Goal: Book appointment/travel/reservation

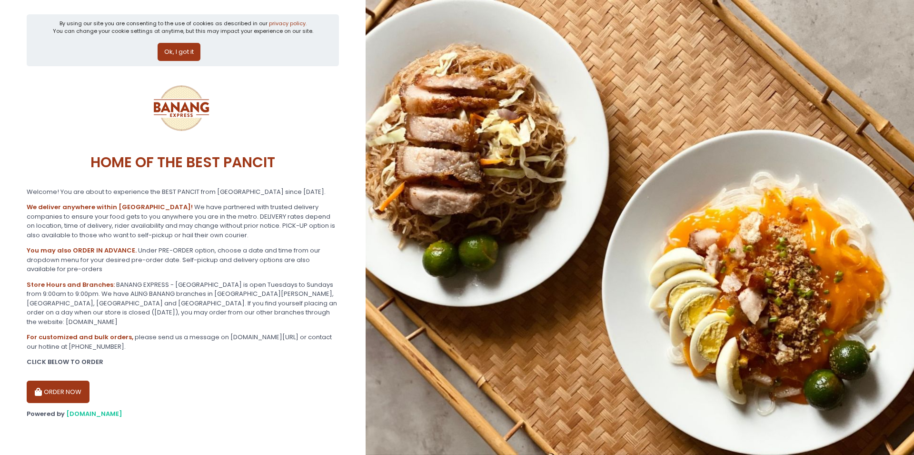
click at [78, 381] on button "ORDER NOW" at bounding box center [58, 392] width 63 height 23
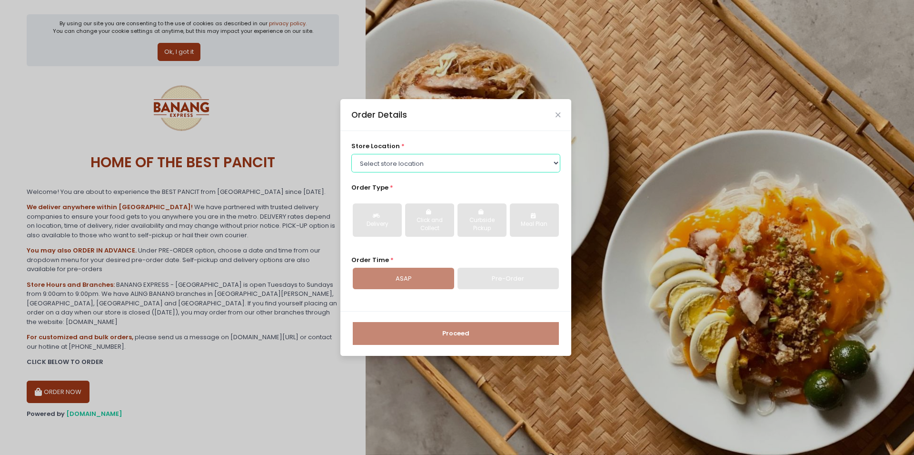
click at [351, 154] on select "Select store location BANANG EXPRESS - [GEOGRAPHIC_DATA], [GEOGRAPHIC_DATA] BAN…" at bounding box center [456, 163] width 210 height 18
select select "62ee0805b0024a001716a291"
click option "BANANG EXPRESS - [GEOGRAPHIC_DATA], [GEOGRAPHIC_DATA]" at bounding box center [0, 0] width 0 height 0
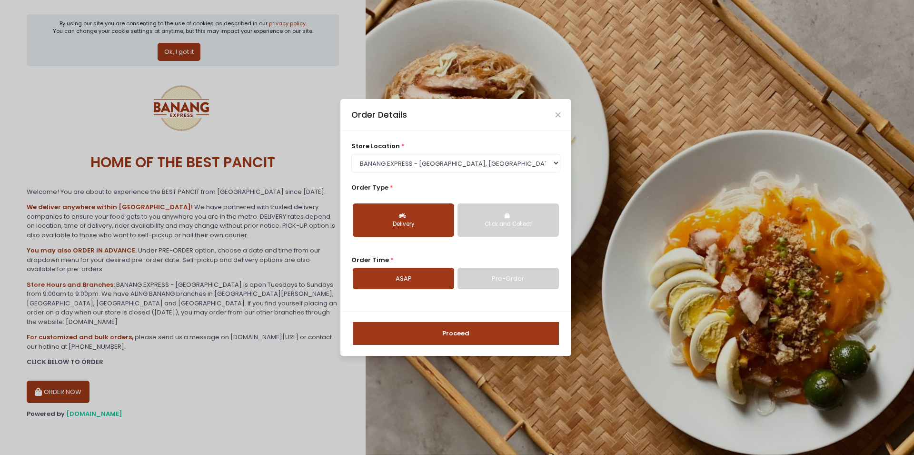
click at [490, 224] on div "Click and Collect" at bounding box center [508, 224] width 88 height 9
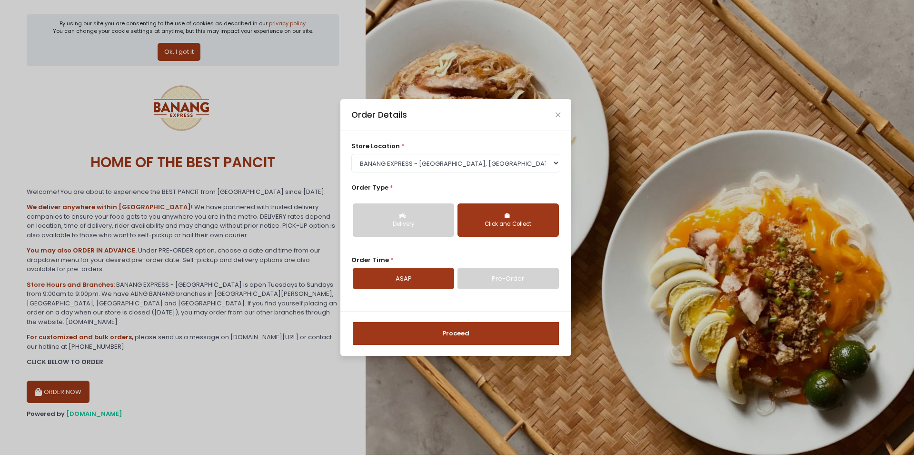
click at [496, 278] on link "Pre-Order" at bounding box center [508, 279] width 101 height 22
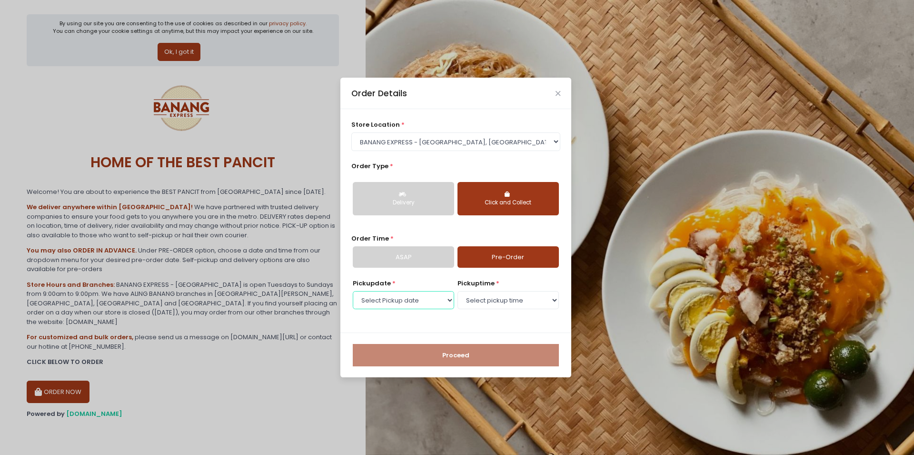
click at [353, 291] on select "Select Pickup date [DATE] [DATE] [DATE] [DATE] [DATE] [DATE] [DATE]" at bounding box center [403, 300] width 101 height 18
select select "[DATE]"
click option "[DATE]" at bounding box center [0, 0] width 0 height 0
click at [458, 291] on select "Select pickup time 07:00 AM - 07:30 AM 07:30 AM - 08:00 AM 08:00 AM - 08:30 AM …" at bounding box center [508, 300] width 101 height 18
select select "10:00"
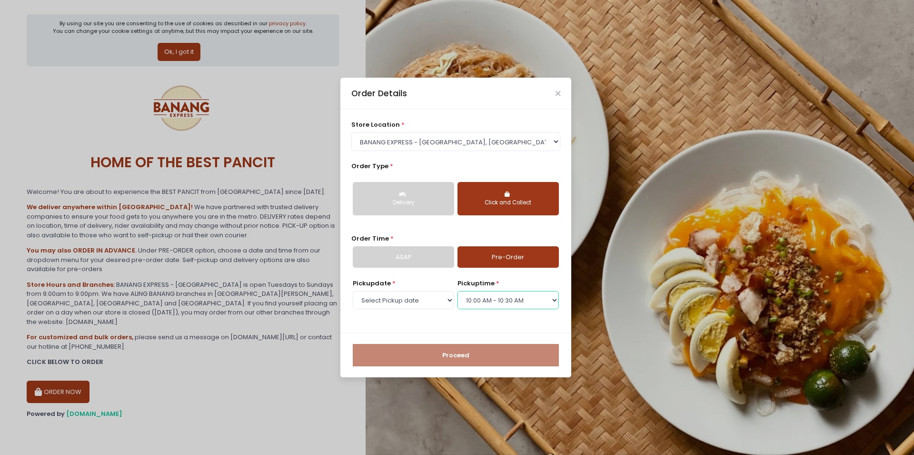
click option "10:00 AM - 10:30 AM" at bounding box center [0, 0] width 0 height 0
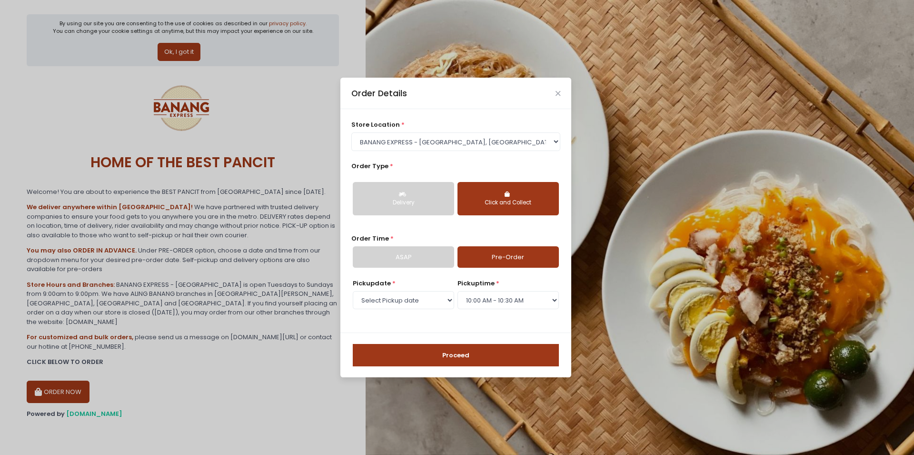
click at [456, 351] on button "Proceed" at bounding box center [456, 355] width 206 height 23
